Goal: Task Accomplishment & Management: Use online tool/utility

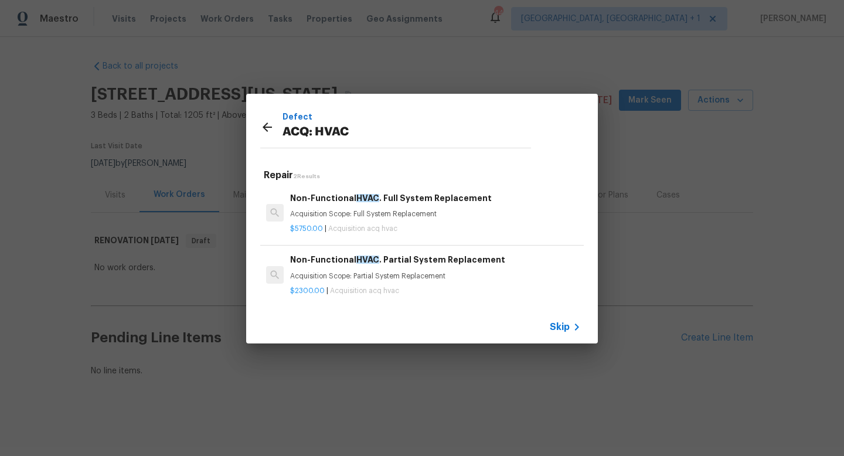
drag, startPoint x: 412, startPoint y: 55, endPoint x: 341, endPoint y: 55, distance: 70.9
click at [344, 55] on div "Defect ACQ: HVAC Repair 2 Results Non-Functional HVAC . Full System Replacement…" at bounding box center [422, 218] width 844 height 437
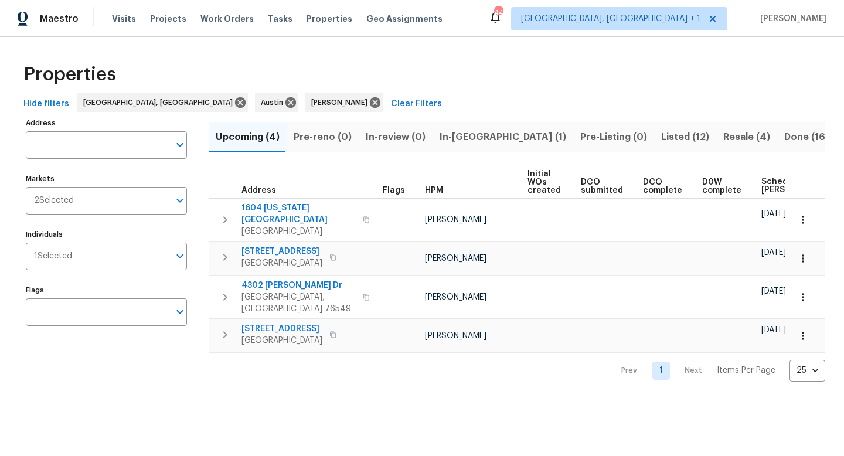
click at [472, 134] on span "In-reno (1)" at bounding box center [503, 137] width 127 height 16
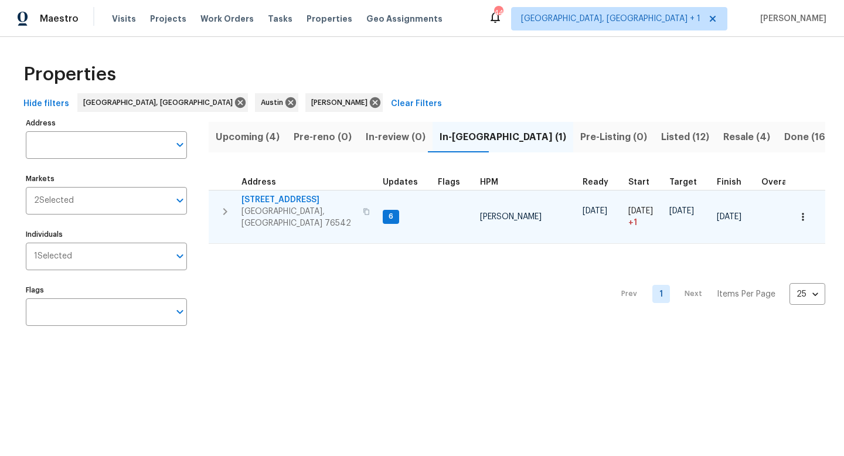
click at [304, 203] on span "5705 Southern Belle Dr" at bounding box center [298, 200] width 114 height 12
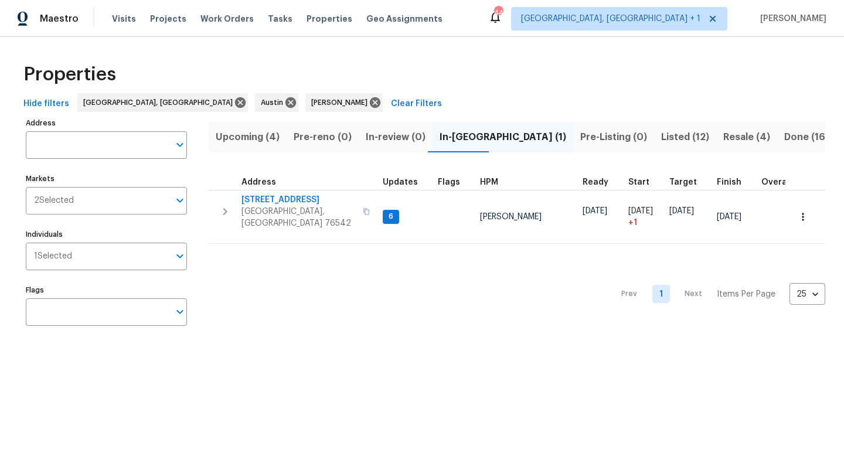
click at [235, 129] on span "Upcoming (4)" at bounding box center [248, 137] width 64 height 16
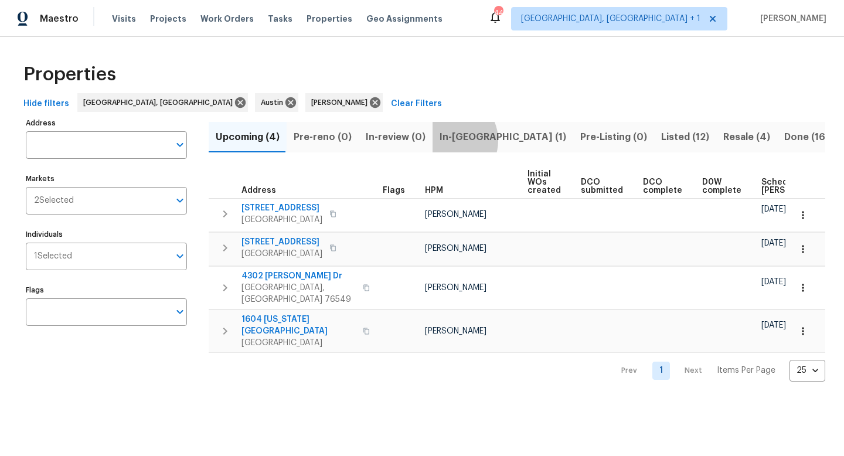
click at [446, 140] on span "In-reno (1)" at bounding box center [503, 137] width 127 height 16
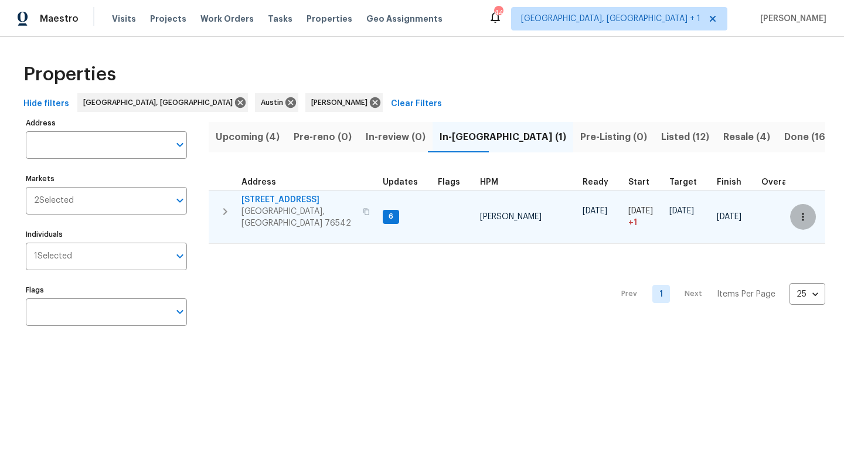
click at [805, 220] on button "button" at bounding box center [803, 217] width 26 height 26
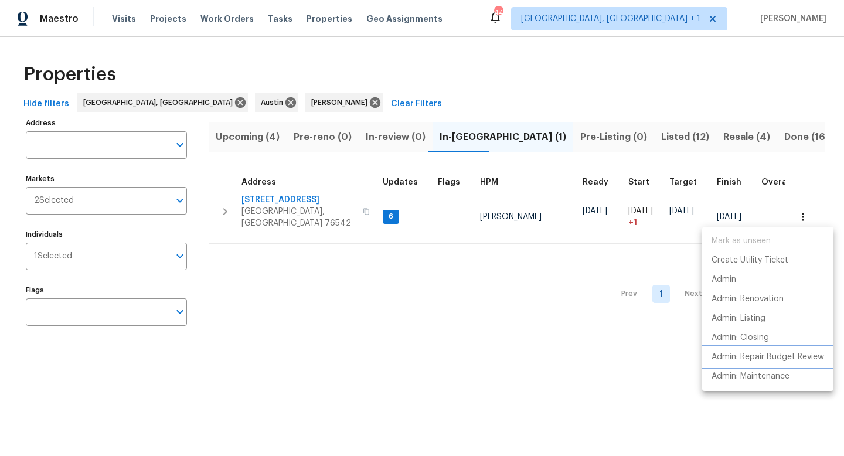
click at [739, 355] on p "Admin: Repair Budget Review" at bounding box center [768, 357] width 113 height 12
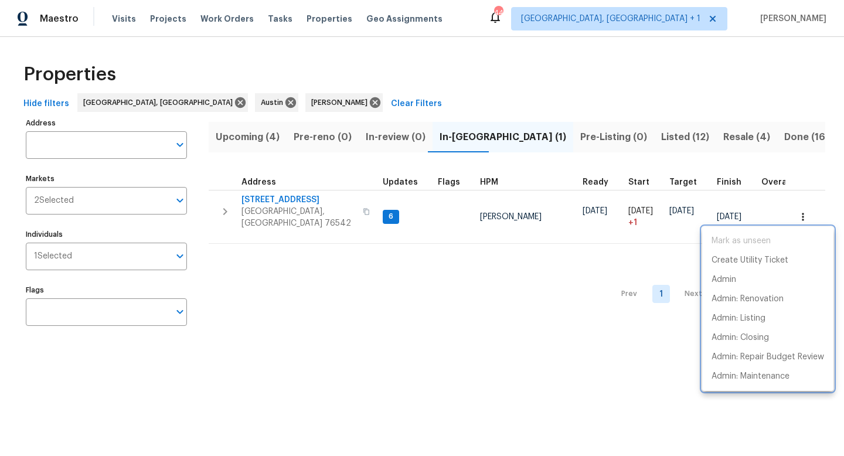
click at [404, 375] on div at bounding box center [422, 228] width 844 height 456
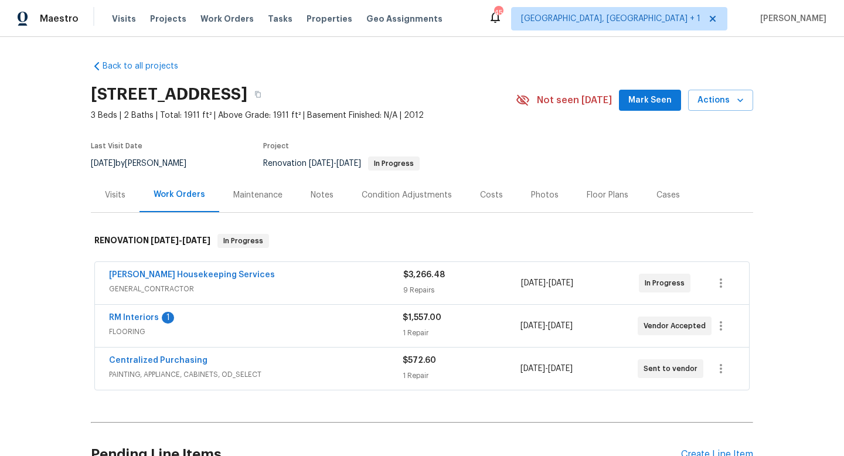
click at [419, 195] on div "Condition Adjustments" at bounding box center [407, 195] width 90 height 12
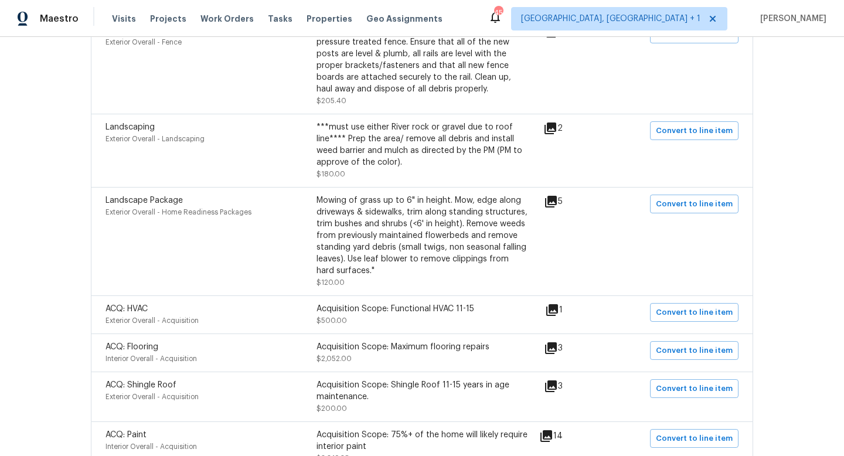
scroll to position [679, 0]
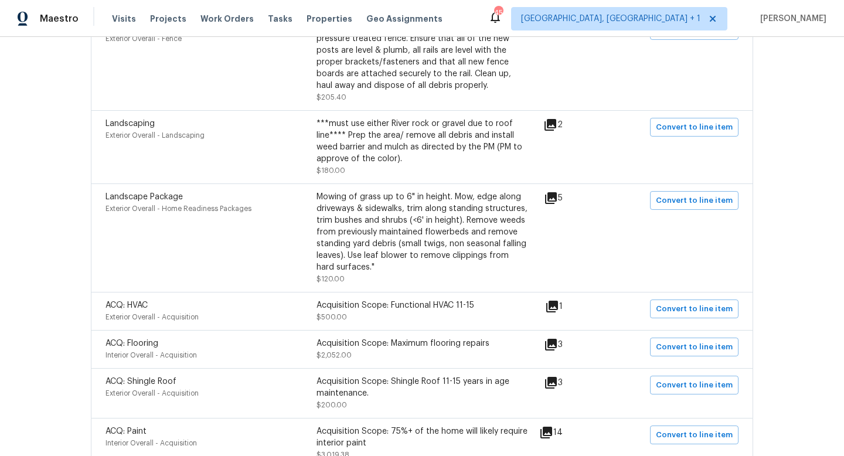
click at [555, 348] on icon at bounding box center [551, 345] width 14 height 14
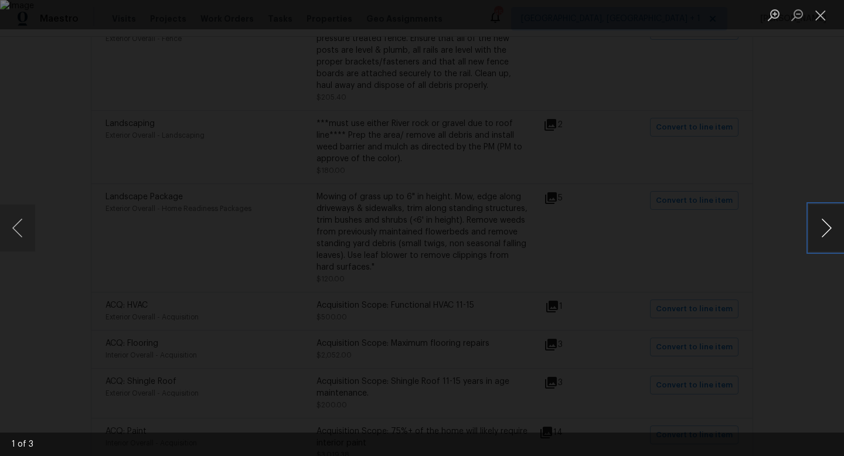
click at [823, 236] on button "Next image" at bounding box center [826, 228] width 35 height 47
click at [815, 17] on button "Close lightbox" at bounding box center [820, 15] width 23 height 21
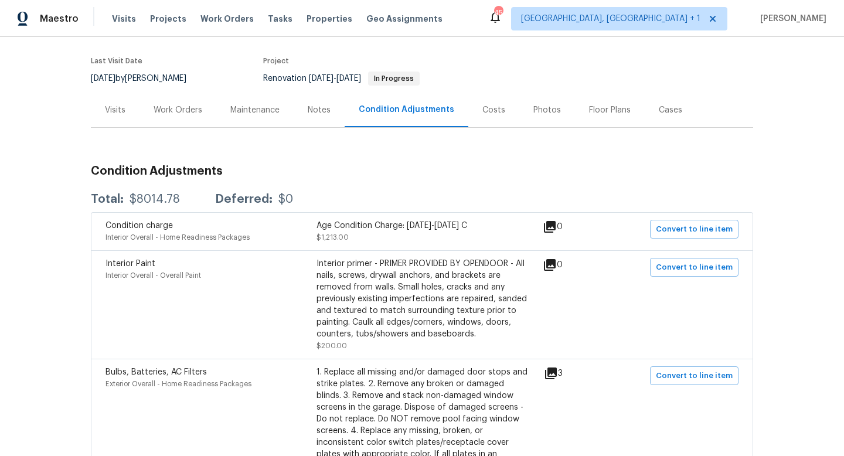
scroll to position [0, 0]
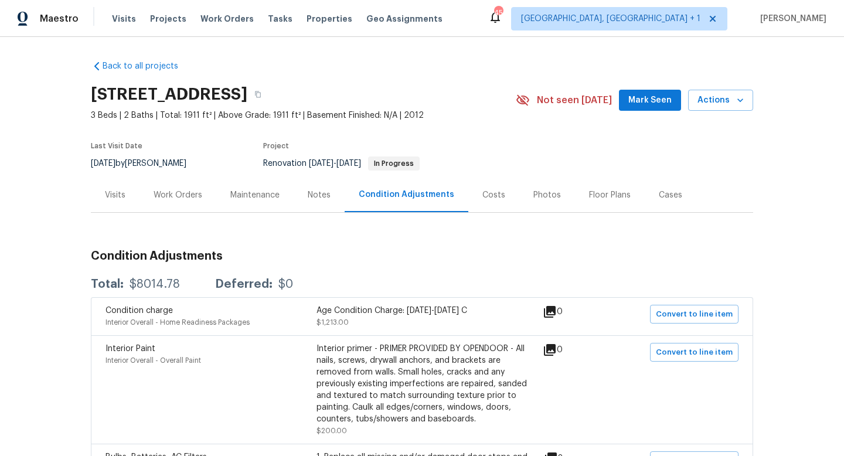
click at [171, 195] on div "Work Orders" at bounding box center [178, 195] width 49 height 12
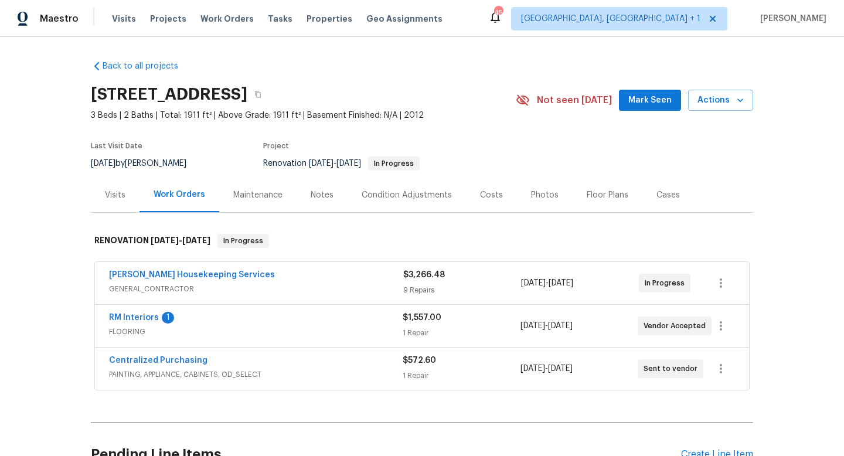
click at [232, 319] on div "RM Interiors 1" at bounding box center [256, 319] width 294 height 14
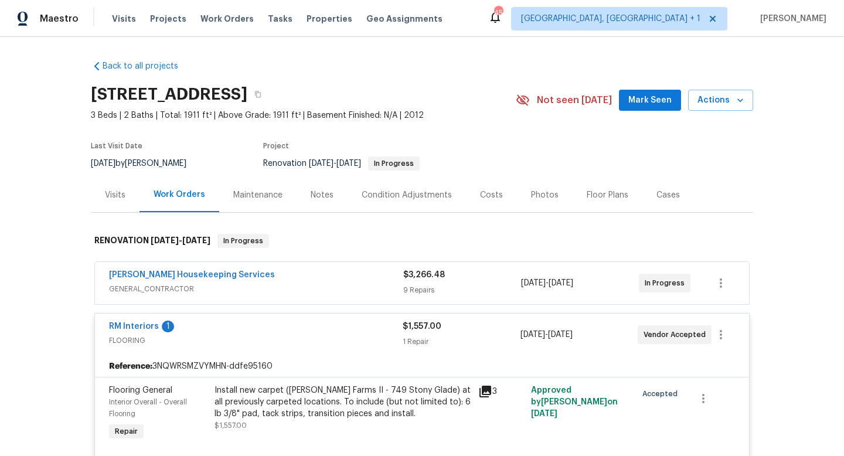
click at [386, 292] on span "GENERAL_CONTRACTOR" at bounding box center [256, 289] width 294 height 12
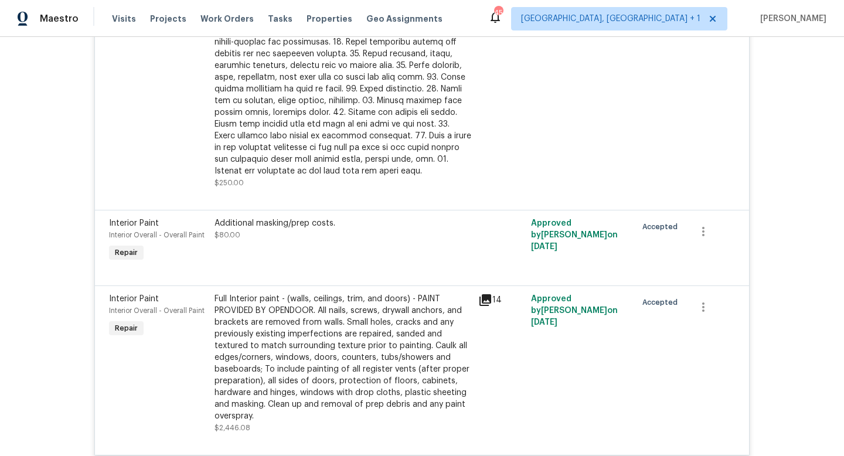
scroll to position [1341, 0]
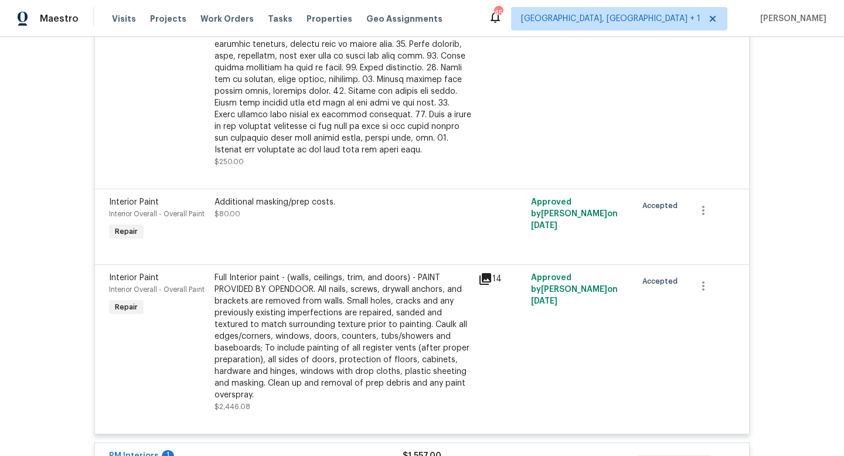
click at [485, 282] on icon at bounding box center [485, 279] width 12 height 12
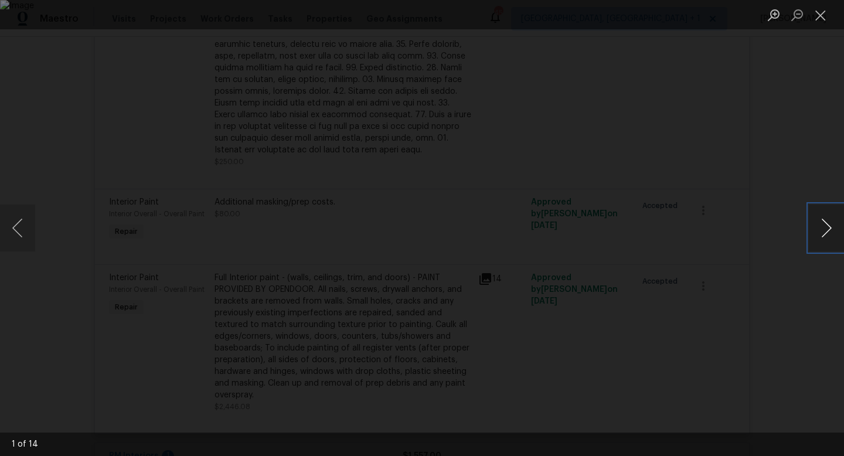
click at [812, 224] on button "Next image" at bounding box center [826, 228] width 35 height 47
click at [819, 224] on button "Next image" at bounding box center [826, 228] width 35 height 47
click at [822, 224] on button "Next image" at bounding box center [826, 228] width 35 height 47
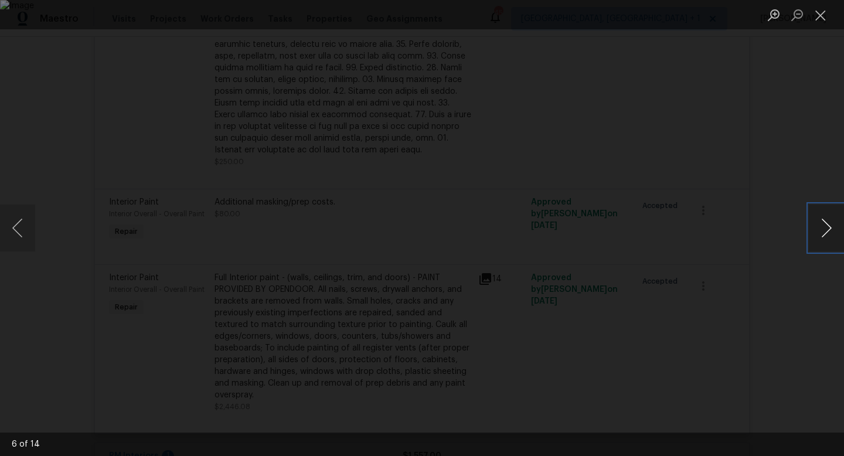
click at [822, 224] on button "Next image" at bounding box center [826, 228] width 35 height 47
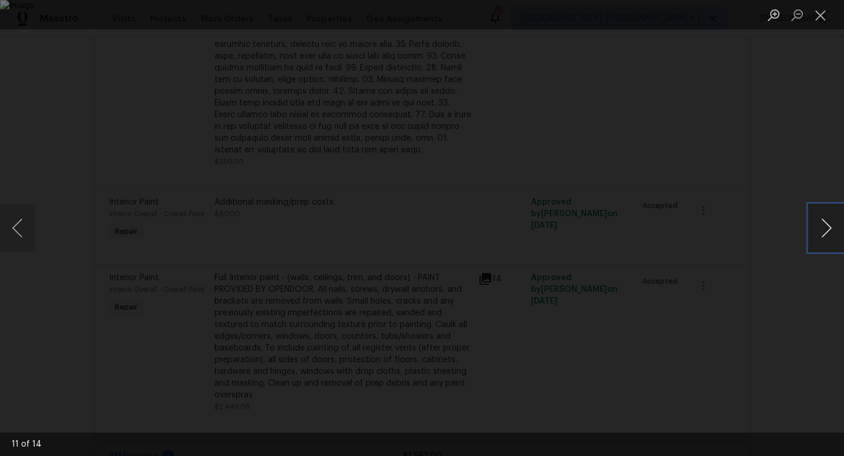
click at [822, 224] on button "Next image" at bounding box center [826, 228] width 35 height 47
click at [69, 46] on div "Lightbox" at bounding box center [422, 228] width 844 height 456
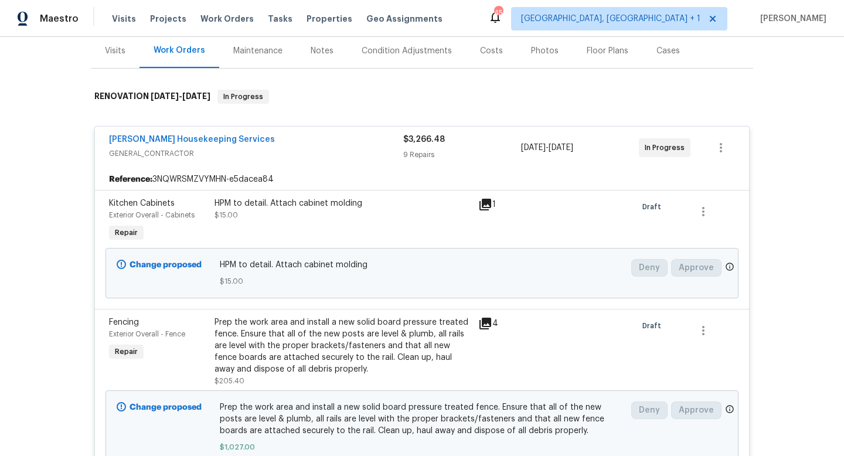
scroll to position [0, 0]
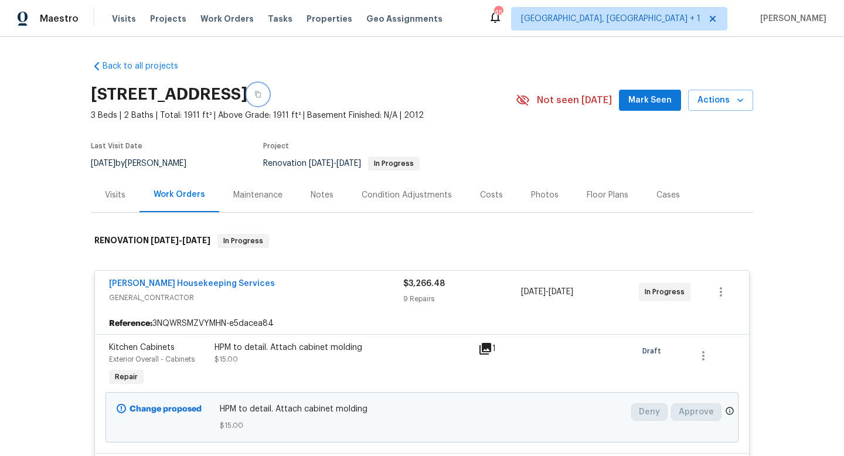
click at [261, 91] on icon "button" at bounding box center [258, 94] width 6 height 6
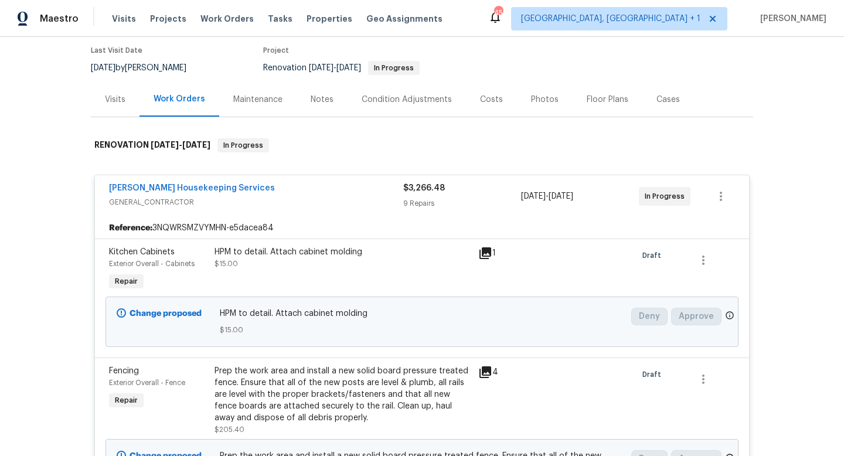
scroll to position [99, 0]
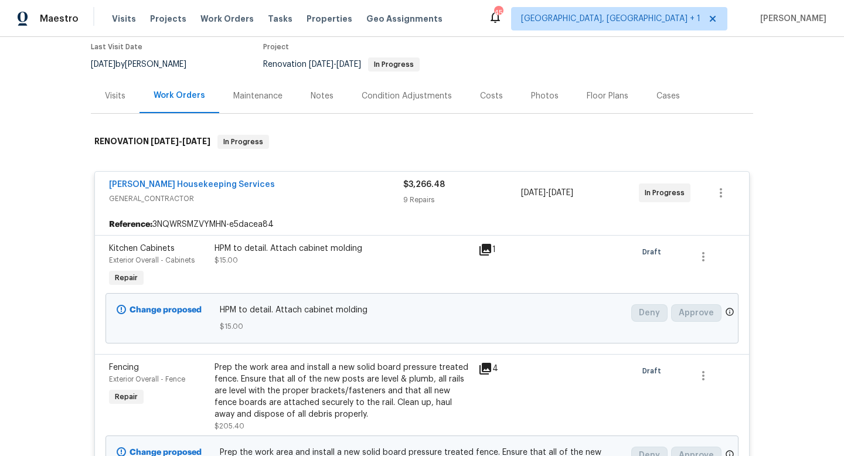
click at [294, 198] on span "GENERAL_CONTRACTOR" at bounding box center [256, 199] width 294 height 12
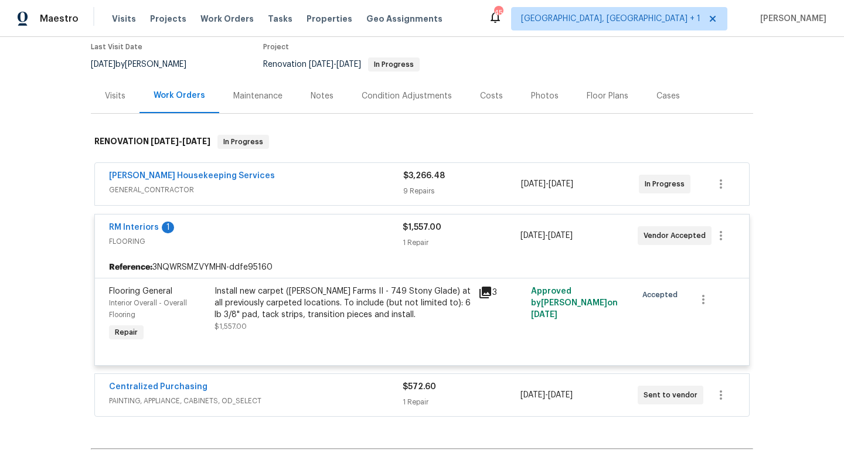
click at [331, 229] on div "RM Interiors 1" at bounding box center [256, 229] width 294 height 14
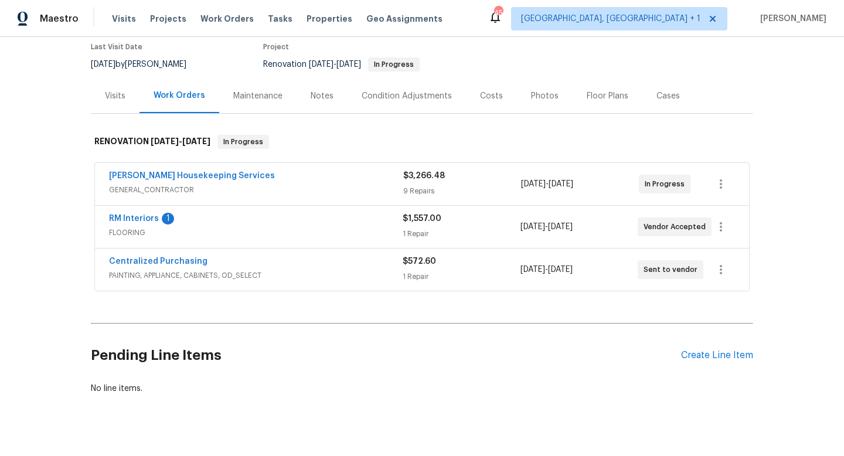
click at [407, 104] on div "Condition Adjustments" at bounding box center [407, 96] width 118 height 35
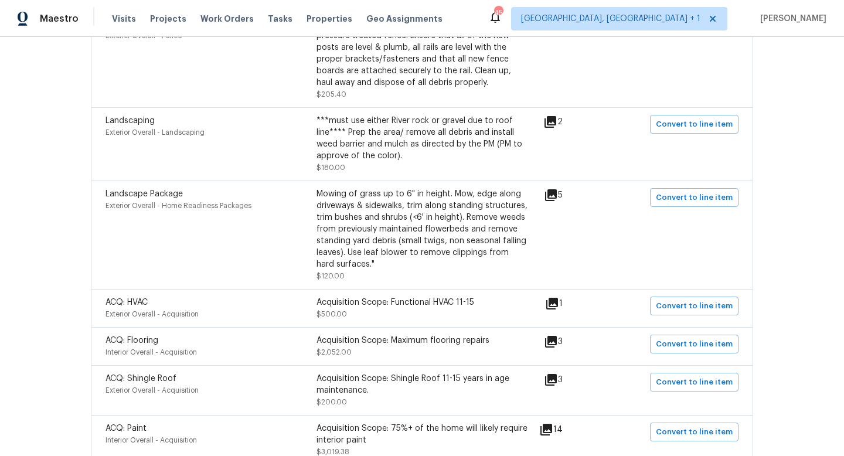
scroll to position [687, 0]
